Goal: Task Accomplishment & Management: Manage account settings

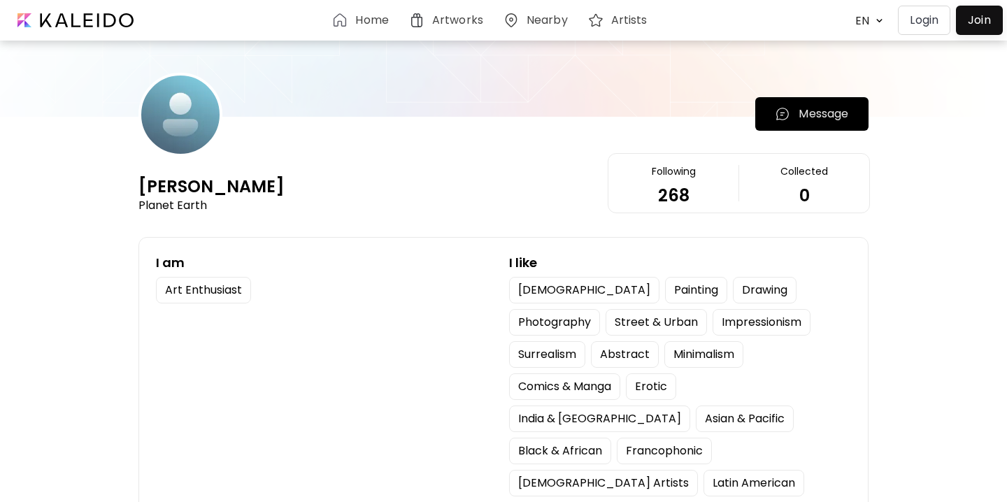
click at [912, 22] on p "Login" at bounding box center [924, 20] width 29 height 17
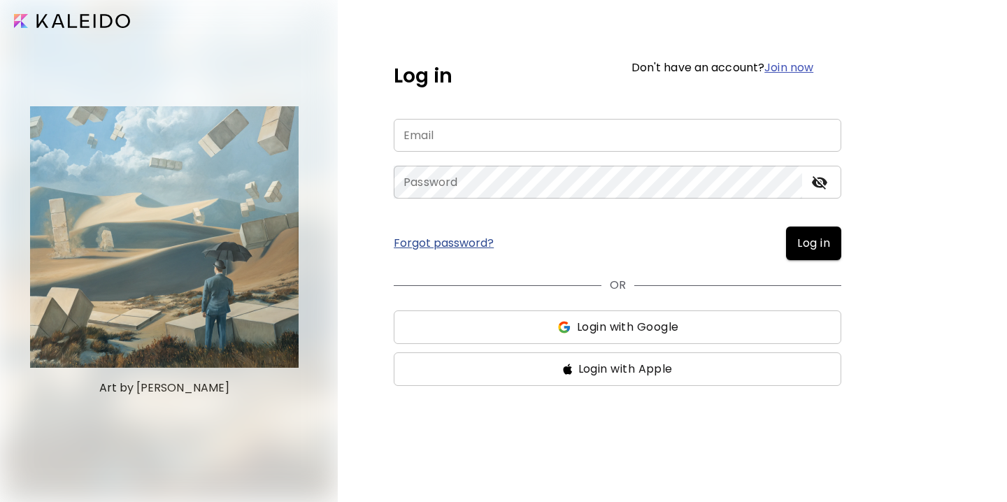
click at [554, 141] on input "email" at bounding box center [617, 135] width 447 height 33
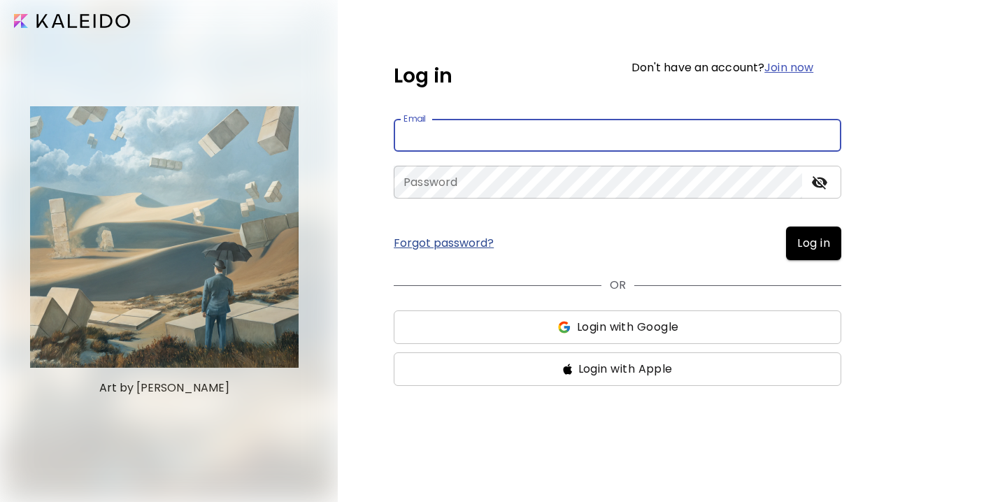
type input "**********"
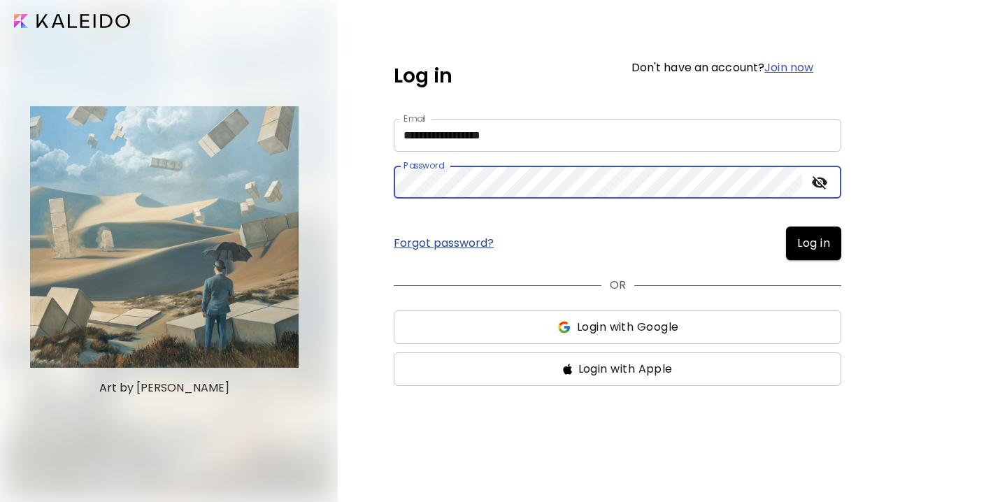
click at [806, 250] on span "Log in" at bounding box center [813, 243] width 33 height 17
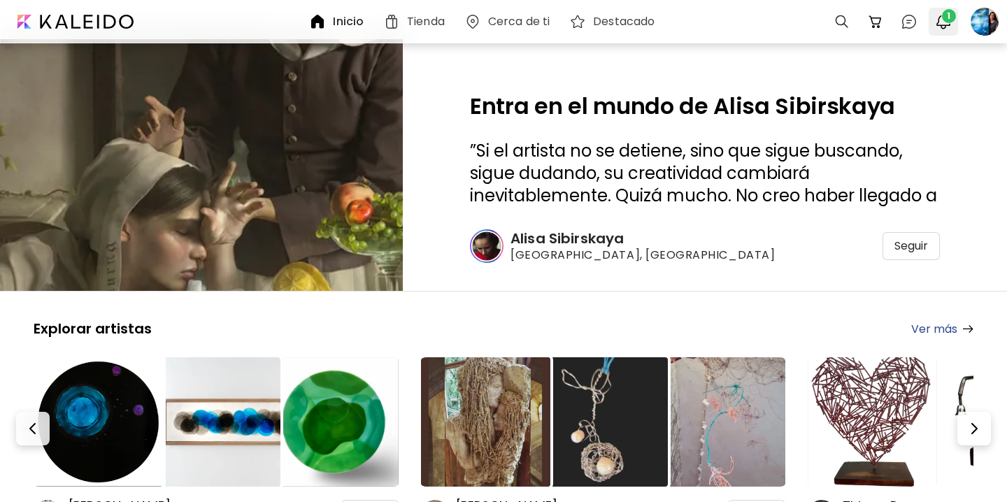
click at [942, 26] on img "button" at bounding box center [943, 21] width 17 height 17
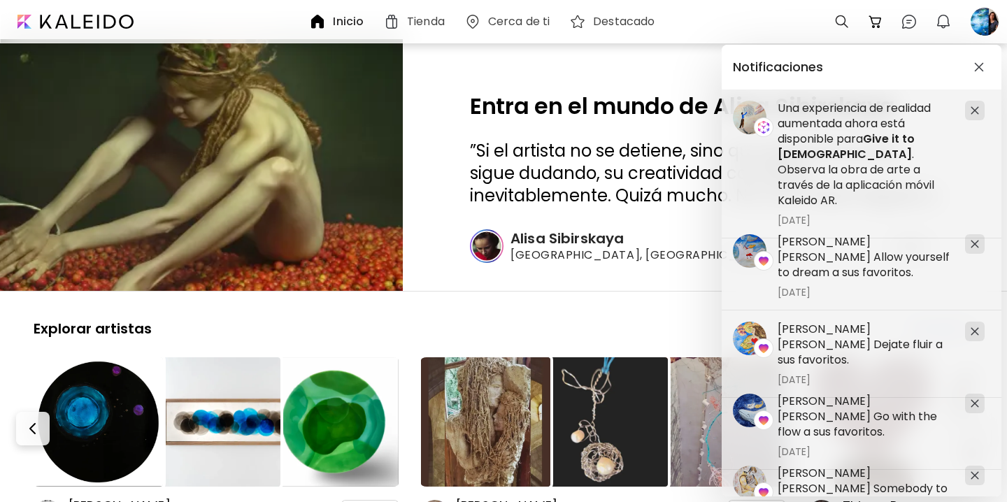
click at [988, 22] on div "Notificaciones Irene Rodriguez ha agregado Allow yourself to dream a sus favori…" at bounding box center [503, 251] width 1007 height 502
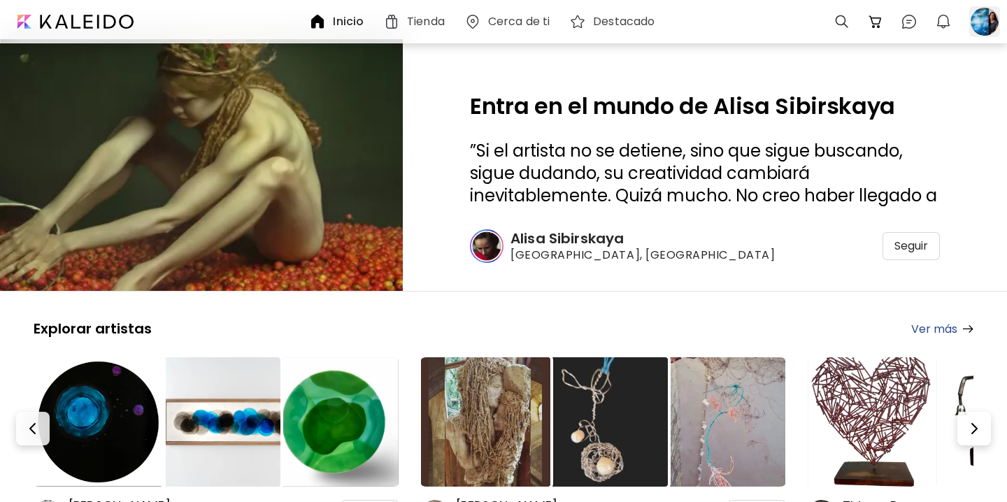
click at [987, 23] on div at bounding box center [984, 21] width 31 height 31
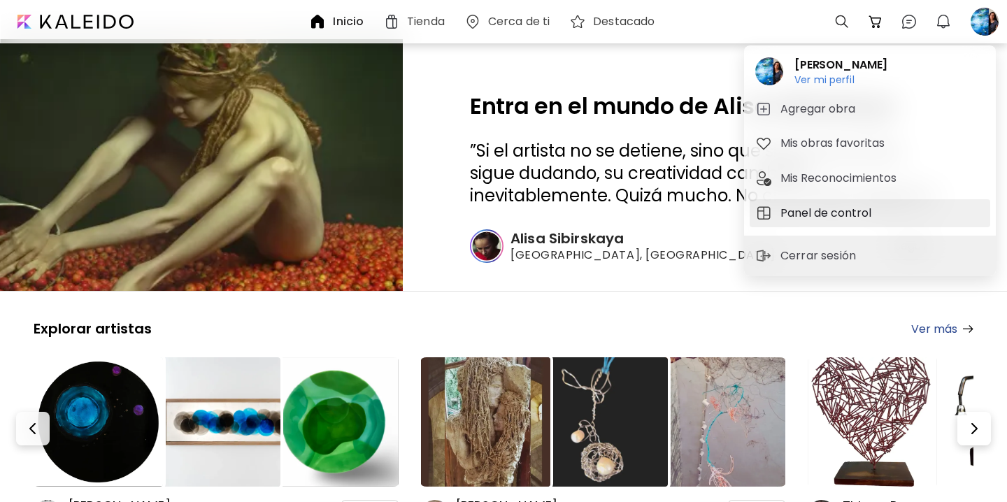
click at [798, 216] on h5 "Panel de control" at bounding box center [827, 213] width 95 height 17
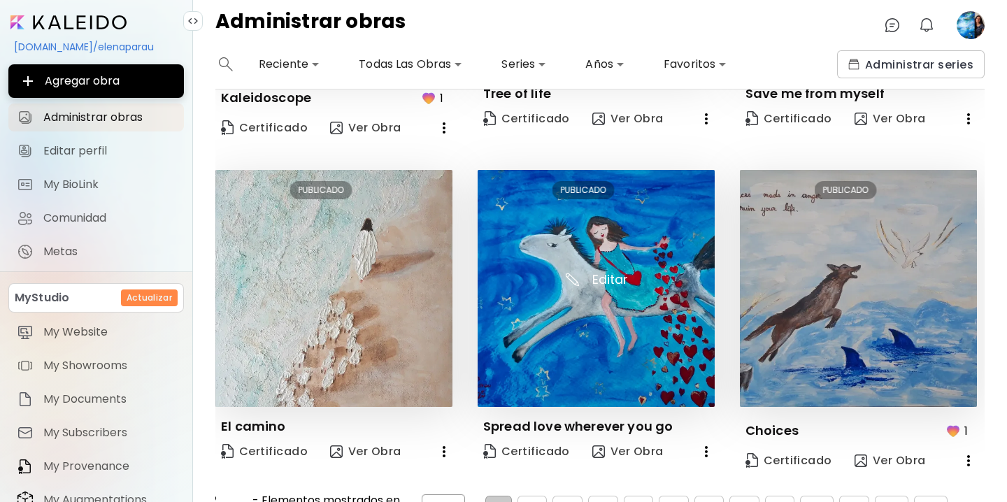
scroll to position [948, 0]
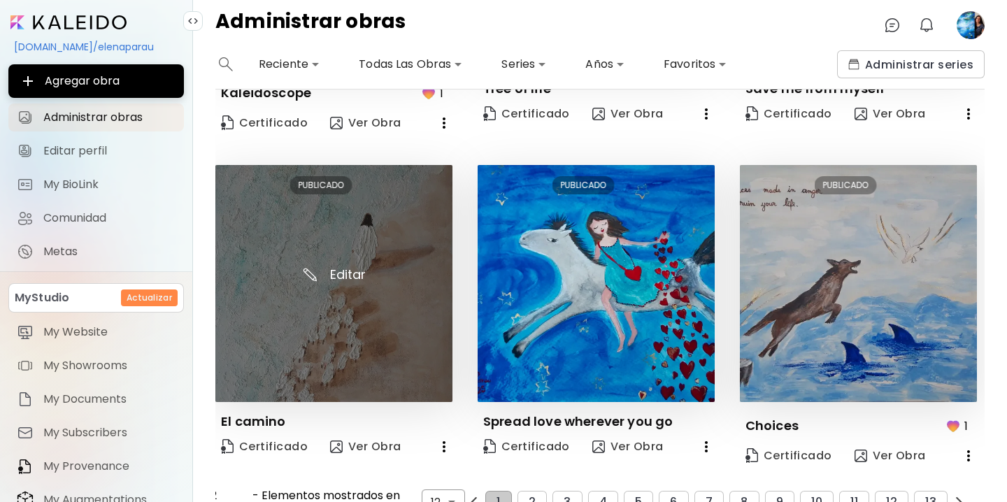
click at [338, 275] on img at bounding box center [333, 283] width 237 height 237
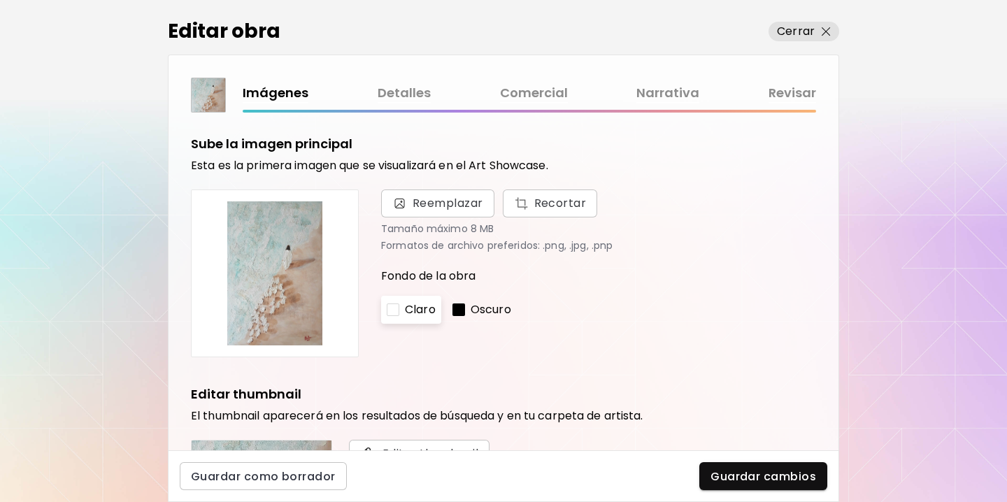
click at [531, 99] on link "Comercial" at bounding box center [534, 93] width 68 height 20
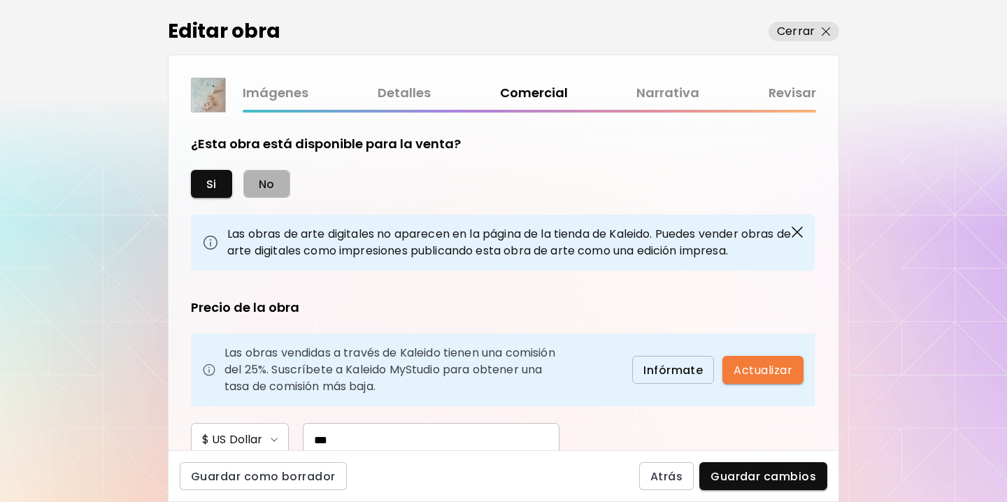
click at [271, 189] on span "No" at bounding box center [267, 184] width 16 height 15
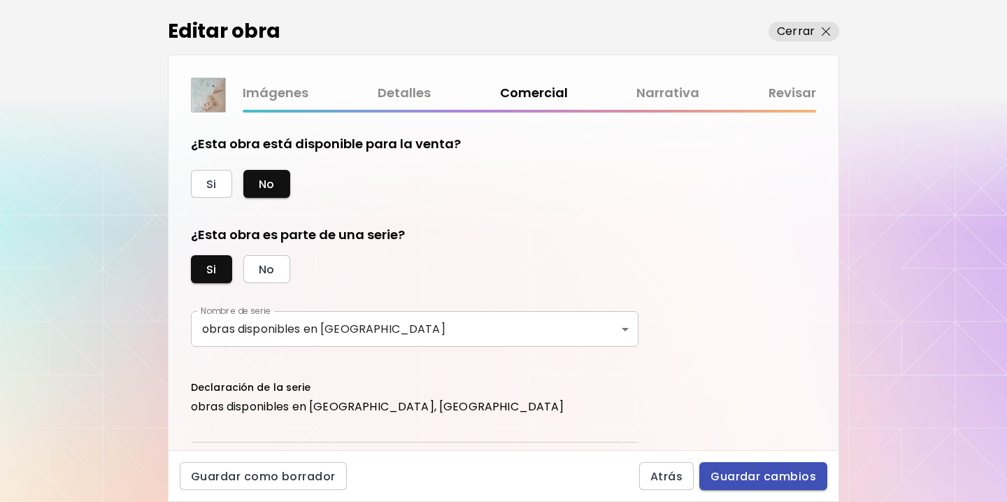
click at [747, 475] on span "Guardar cambios" at bounding box center [763, 476] width 106 height 15
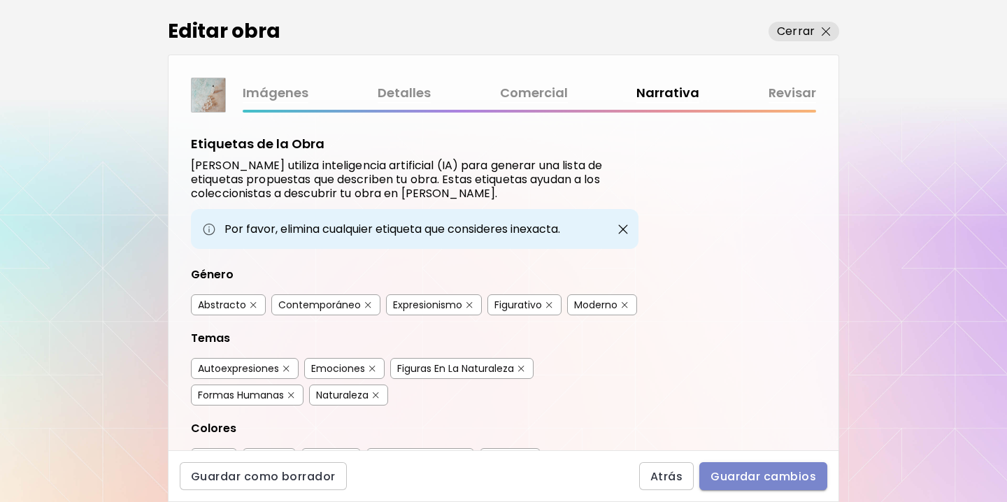
click at [747, 475] on span "Guardar cambios" at bounding box center [763, 476] width 106 height 15
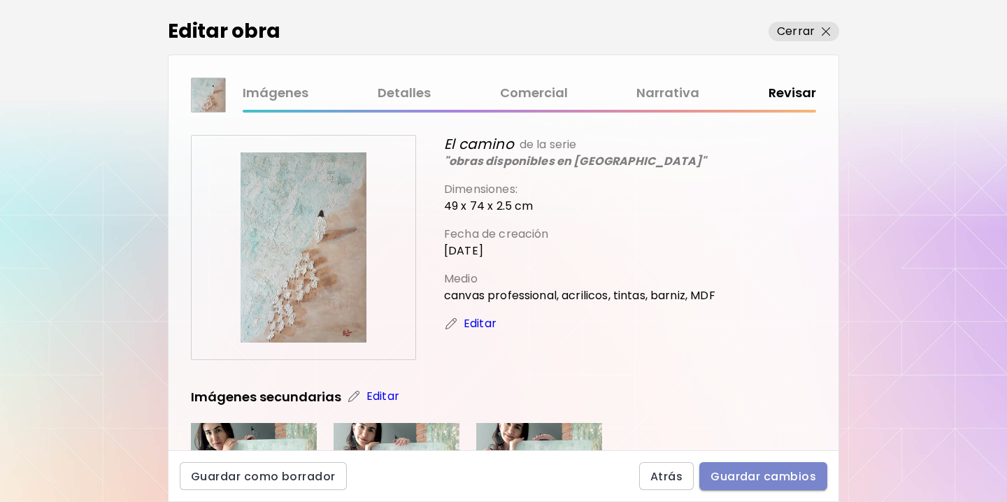
click at [747, 476] on span "Guardar cambios" at bounding box center [763, 476] width 106 height 15
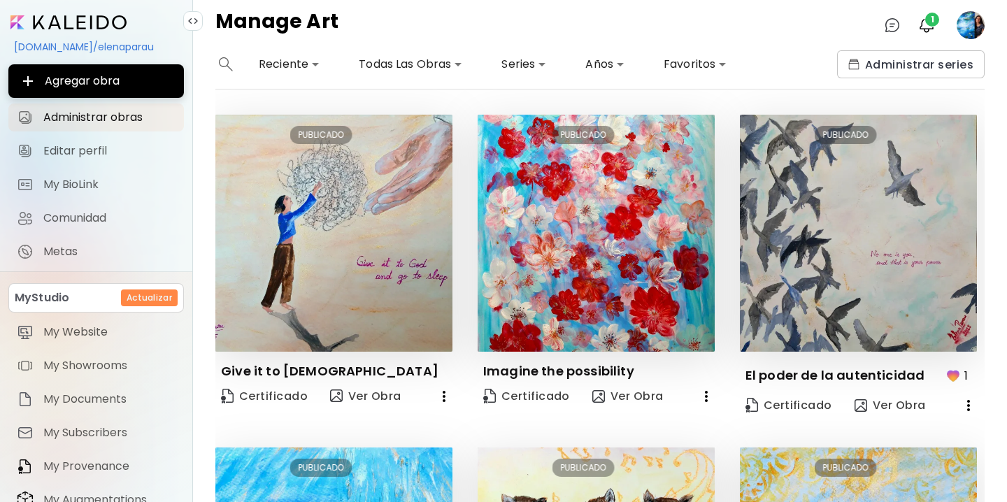
click at [92, 45] on div "[DOMAIN_NAME]/elenaparau" at bounding box center [95, 47] width 175 height 24
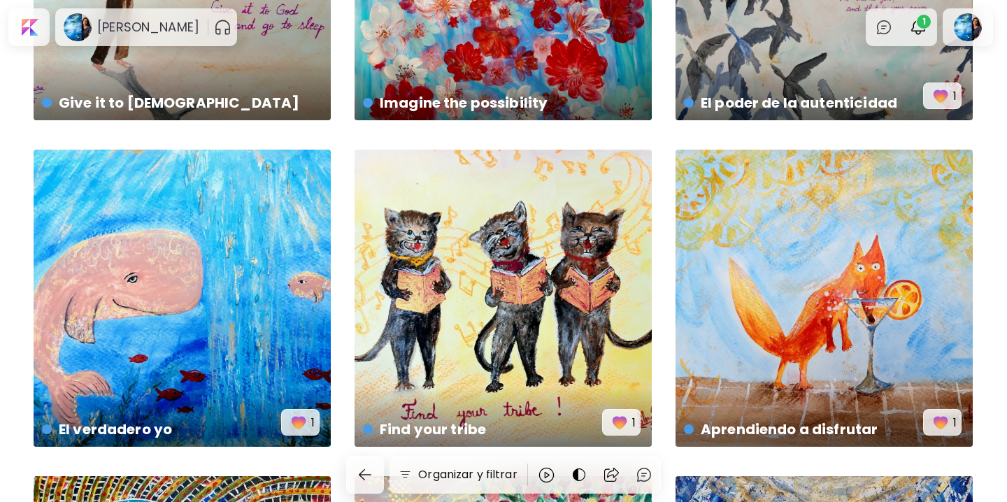
scroll to position [329, 0]
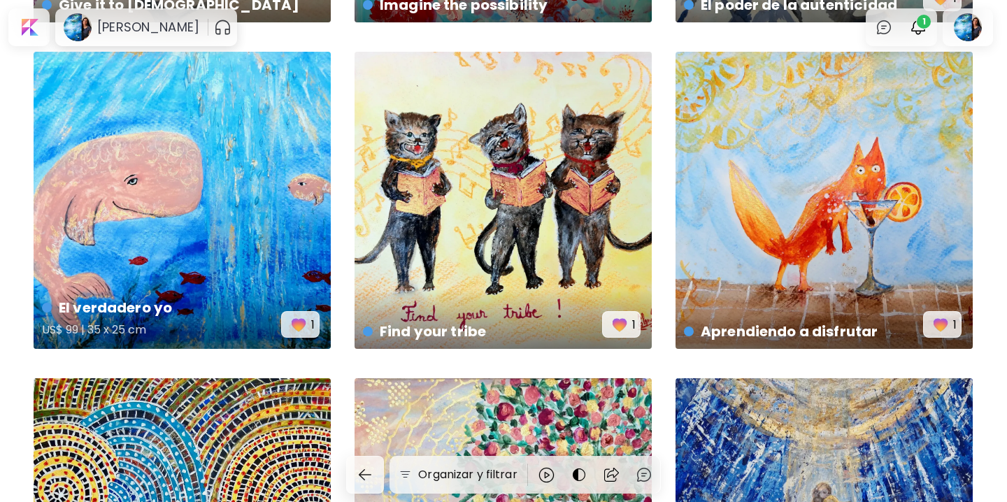
click at [229, 220] on div "El verdadero yo US$ 99 | 35 x 25 cm 1" at bounding box center [182, 200] width 297 height 297
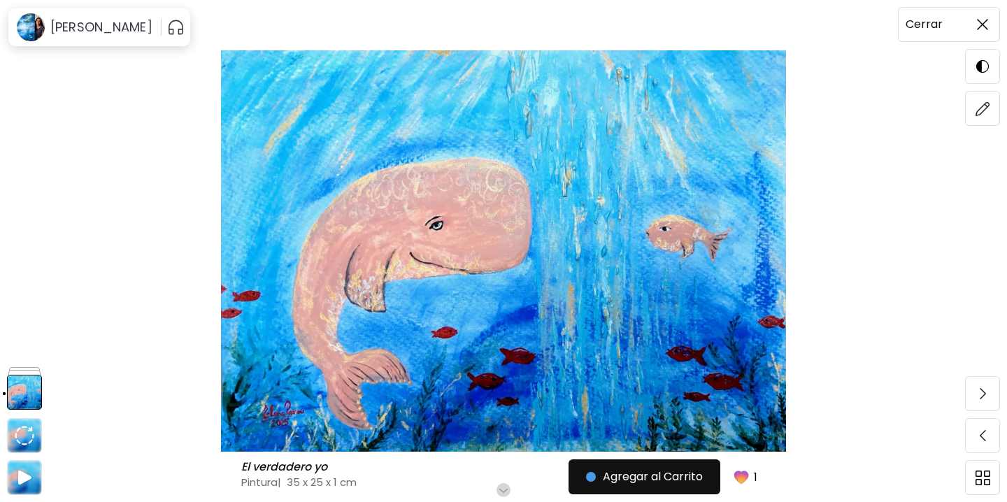
click at [985, 26] on img at bounding box center [982, 24] width 11 height 11
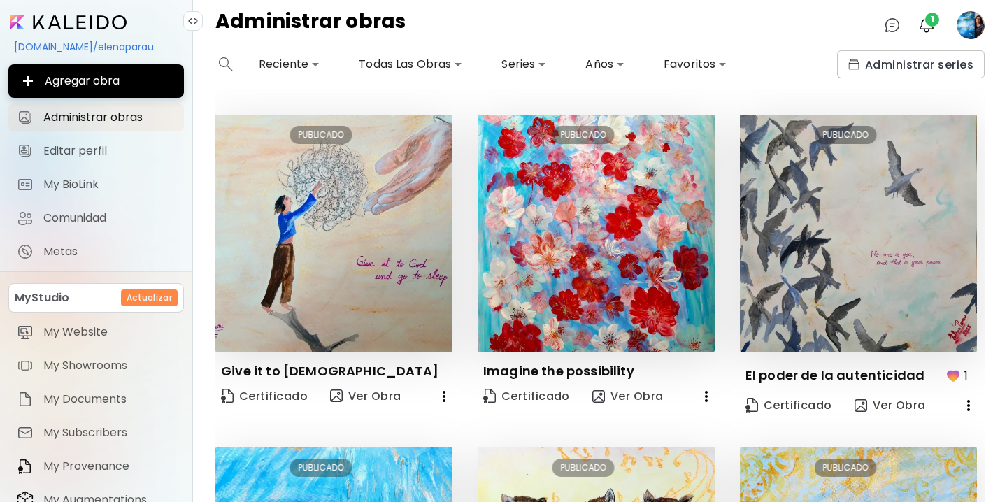
click at [976, 27] on image at bounding box center [970, 25] width 28 height 28
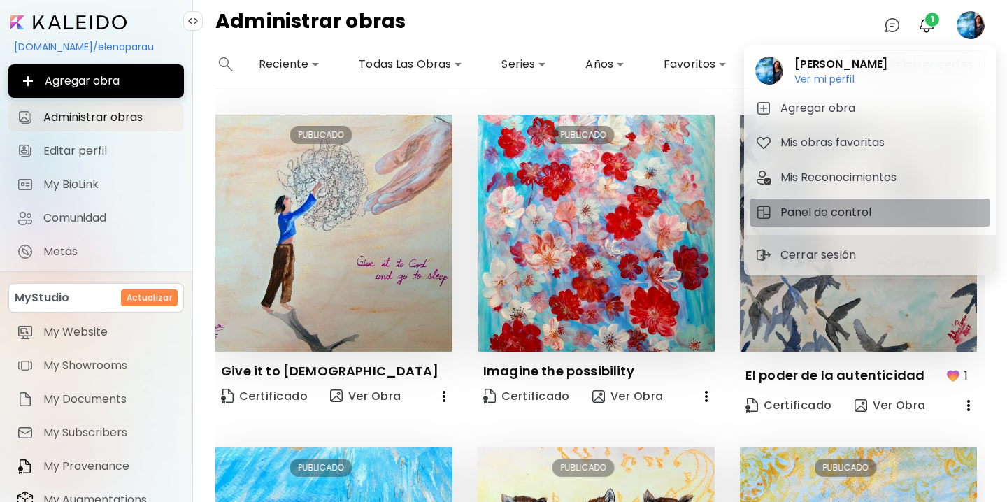
click at [804, 217] on h5 "Panel de control" at bounding box center [827, 212] width 95 height 17
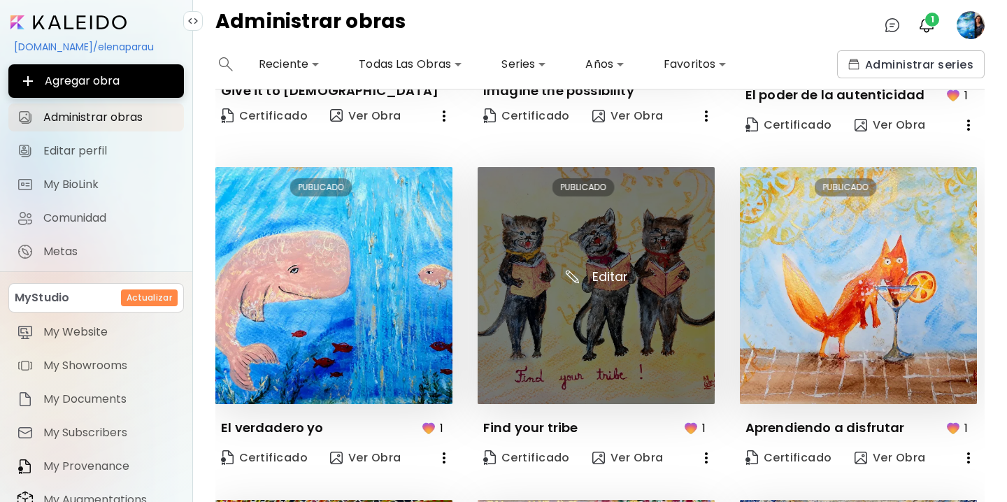
scroll to position [298, 0]
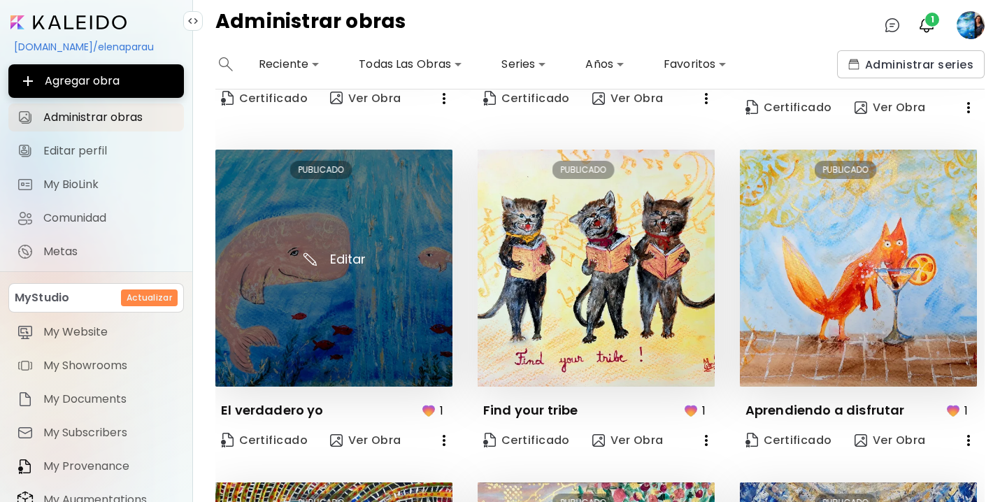
click at [345, 265] on img at bounding box center [333, 268] width 237 height 237
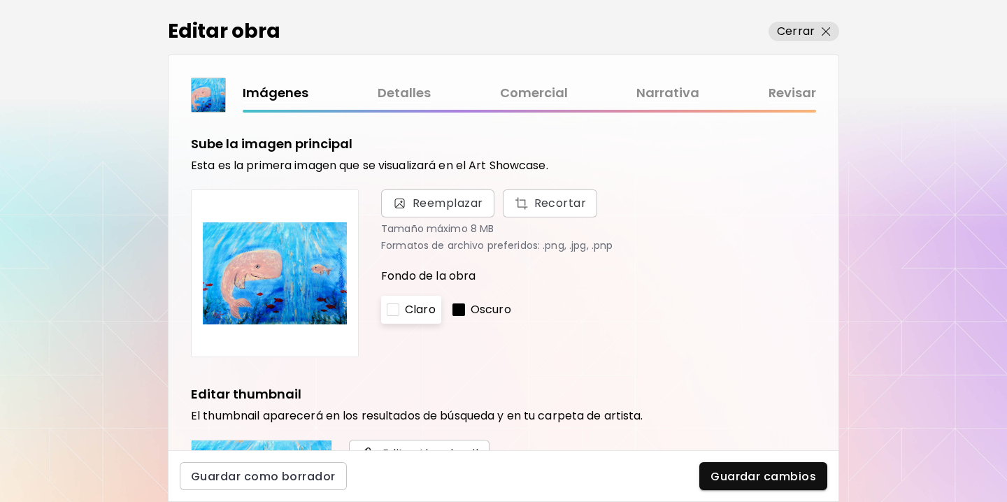
click at [522, 93] on link "Comercial" at bounding box center [534, 93] width 68 height 20
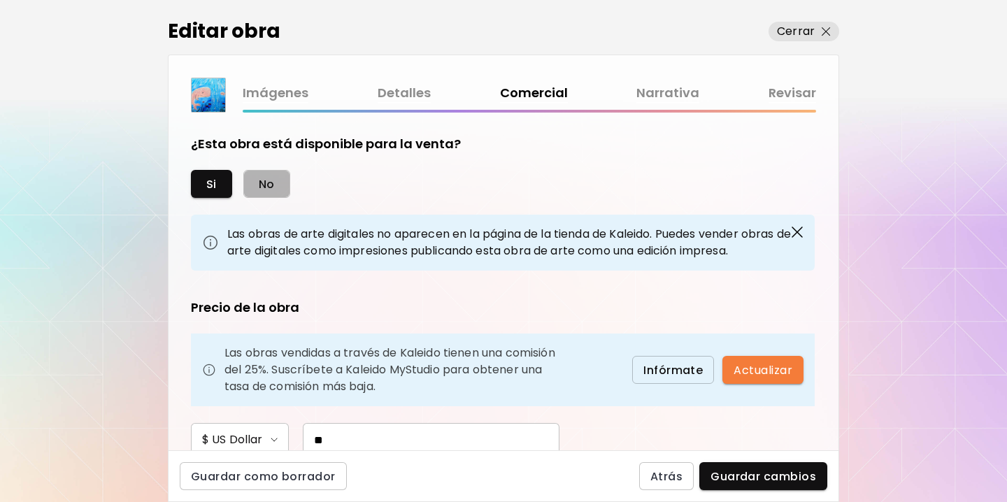
click at [266, 187] on span "No" at bounding box center [267, 184] width 16 height 15
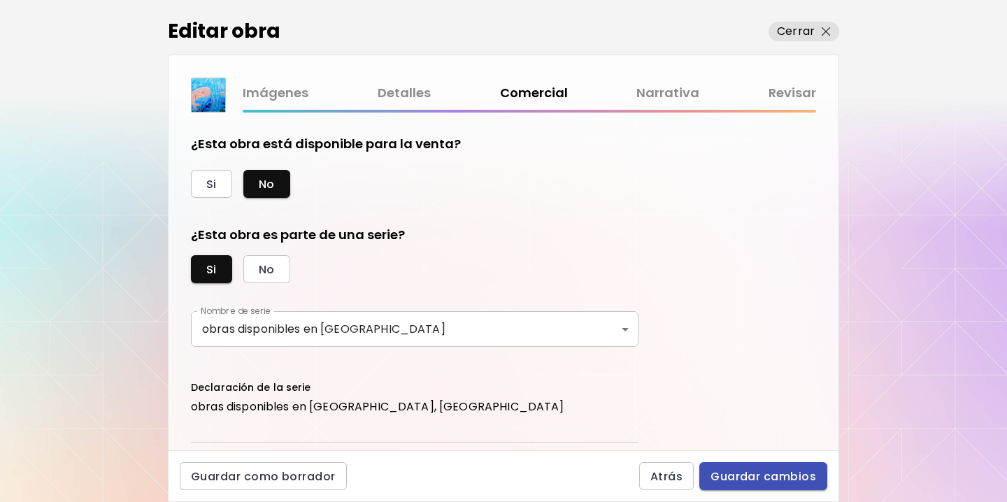
click at [758, 476] on span "Guardar cambios" at bounding box center [763, 476] width 106 height 15
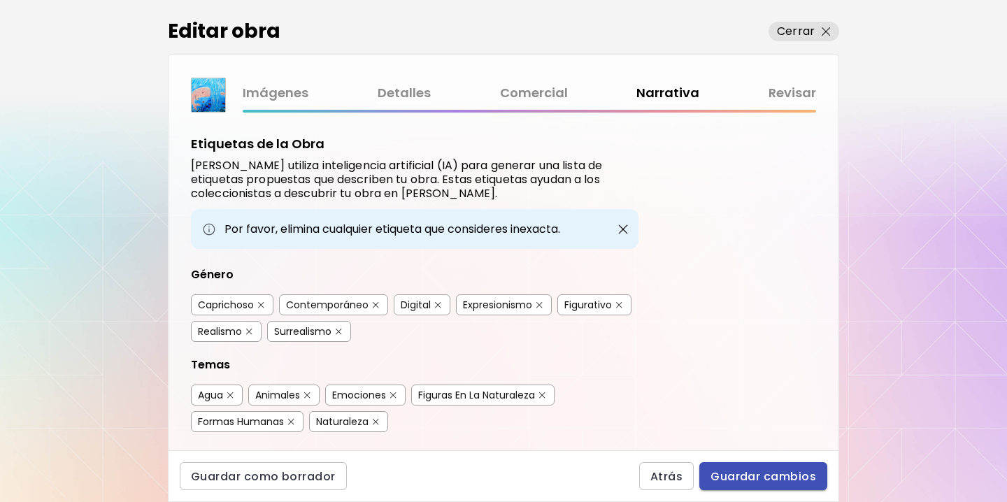
click at [762, 475] on span "Guardar cambios" at bounding box center [763, 476] width 106 height 15
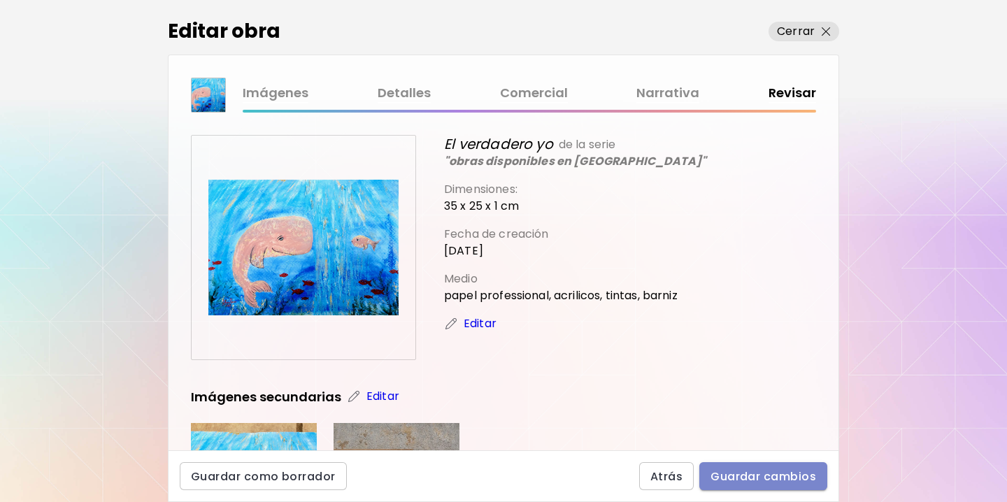
click at [762, 476] on span "Guardar cambios" at bounding box center [763, 476] width 106 height 15
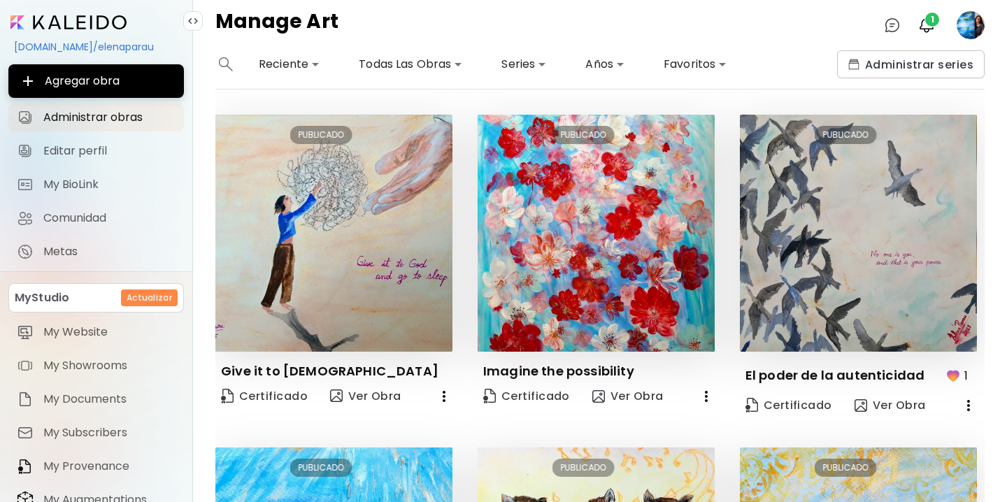
click at [93, 48] on div "[DOMAIN_NAME]/elenaparau" at bounding box center [95, 47] width 175 height 24
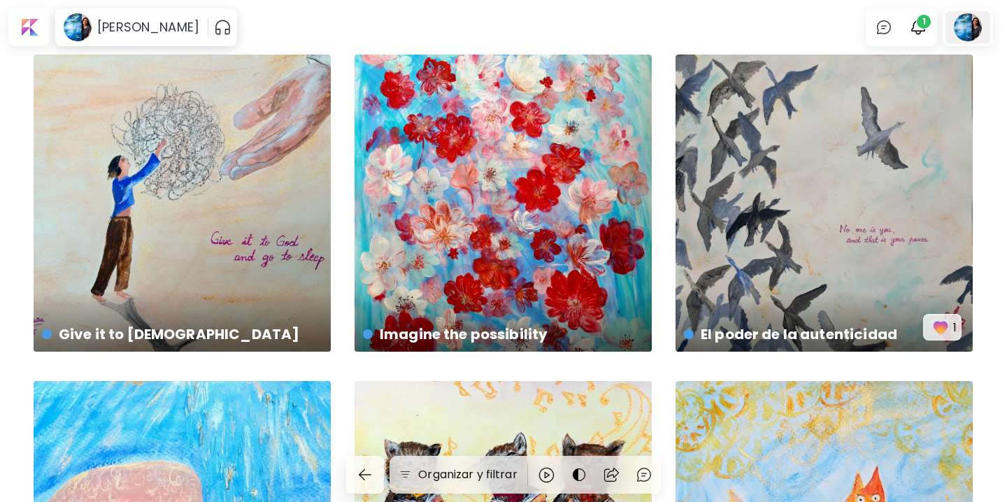
click at [970, 27] on div at bounding box center [967, 27] width 45 height 32
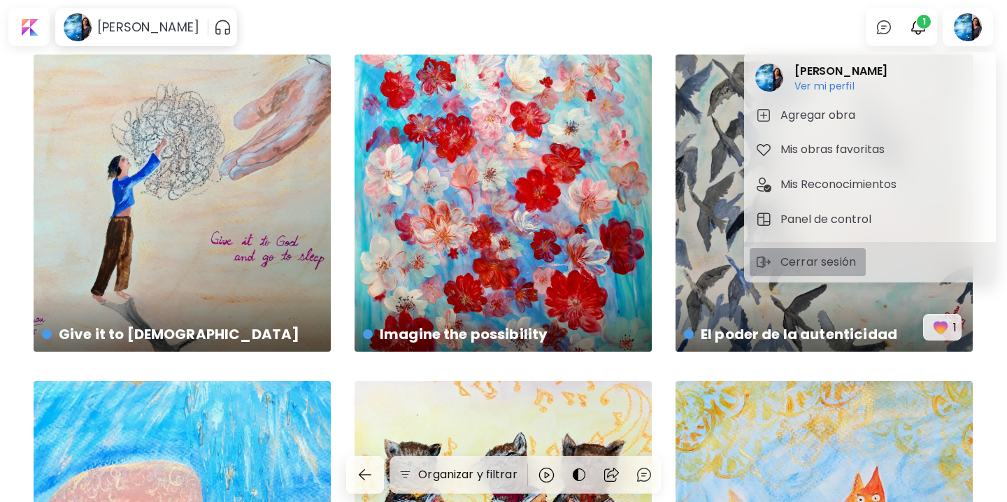
click at [833, 271] on button "Cerrar sesión" at bounding box center [807, 262] width 116 height 28
